Goal: Find specific page/section: Find specific page/section

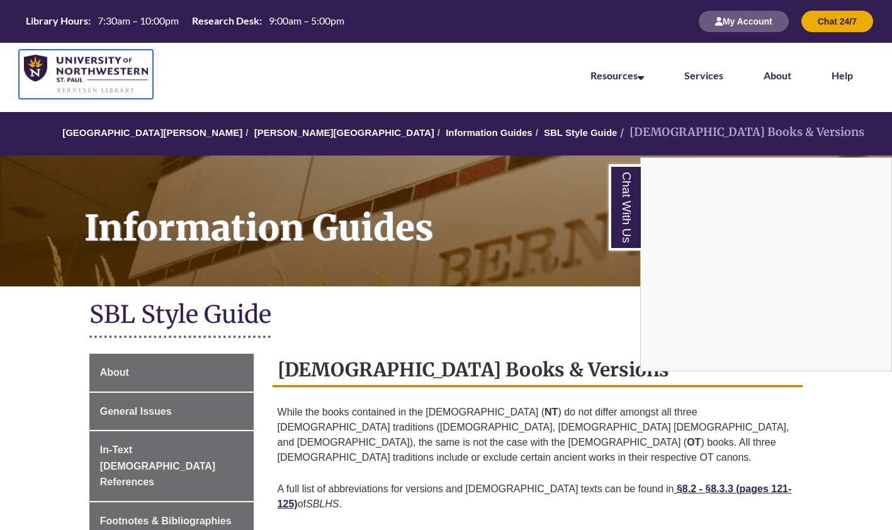
click at [79, 76] on img at bounding box center [86, 74] width 124 height 39
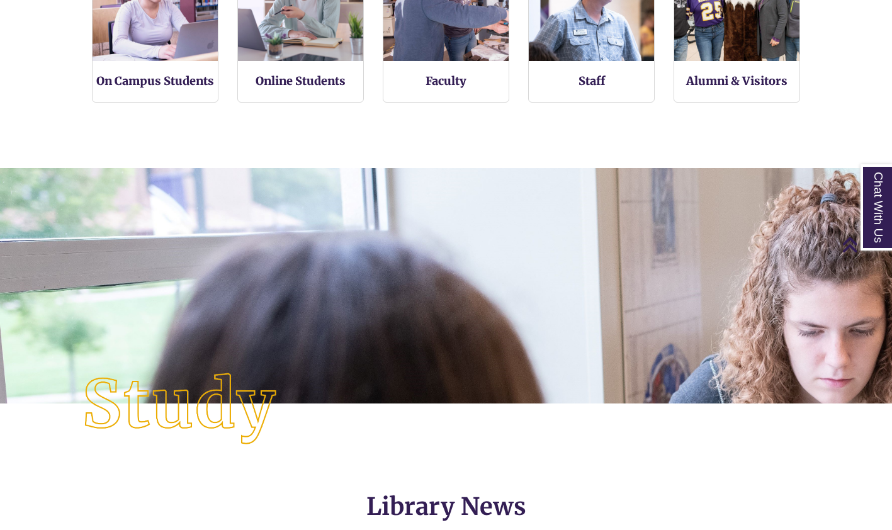
scroll to position [6, 6]
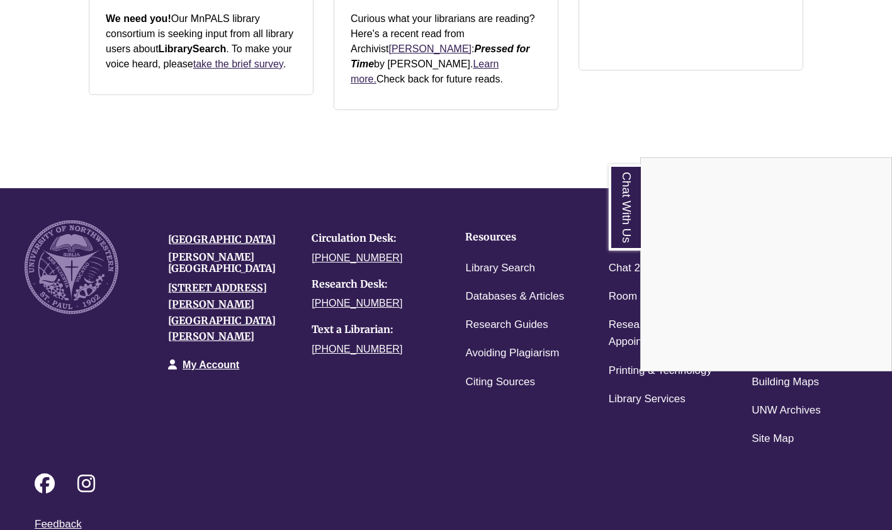
click at [203, 205] on div "Chat With Us" at bounding box center [446, 265] width 892 height 530
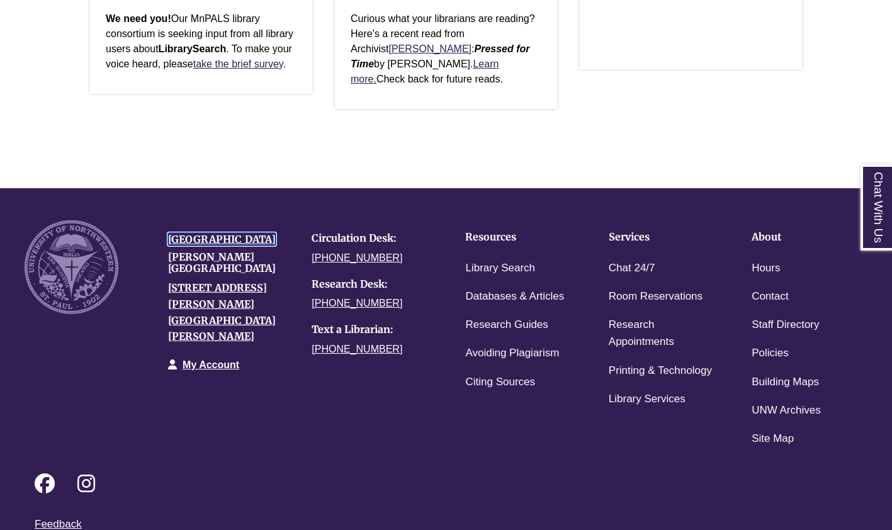
click at [203, 233] on link "[GEOGRAPHIC_DATA]" at bounding box center [222, 239] width 108 height 13
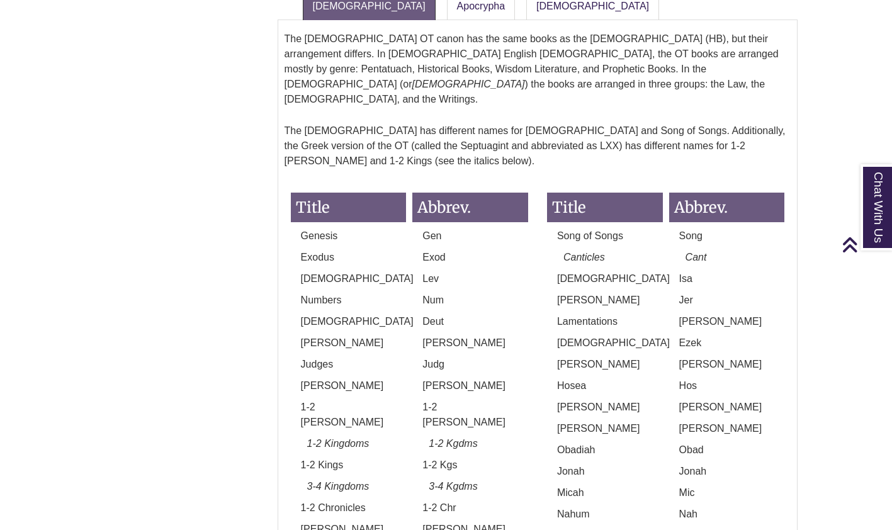
scroll to position [1322, 0]
